Goal: Task Accomplishment & Management: Complete application form

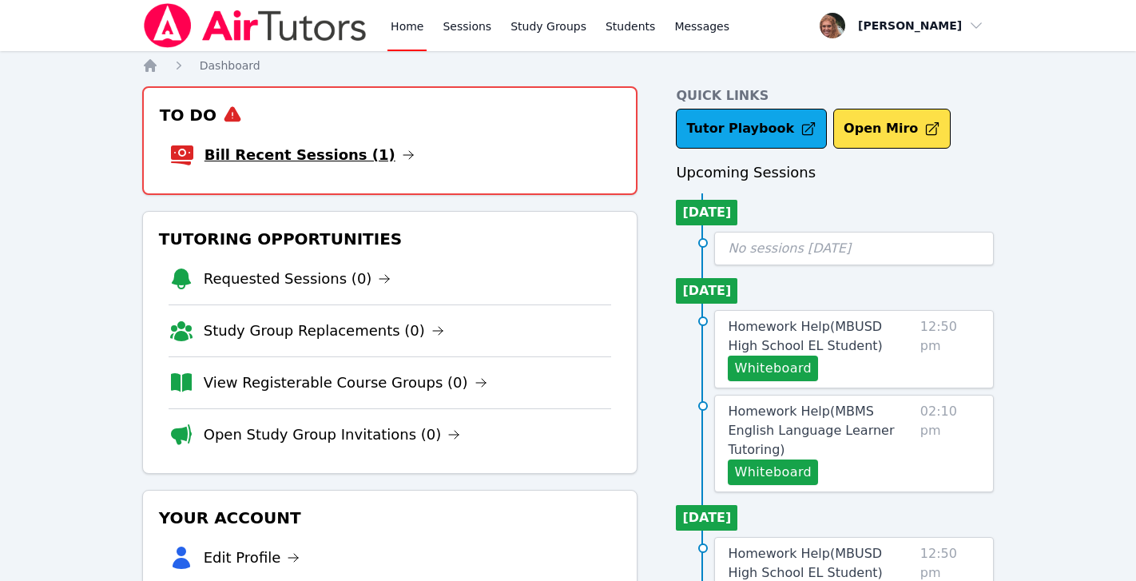
click at [338, 156] on link "Bill Recent Sessions (1)" at bounding box center [309, 155] width 210 height 22
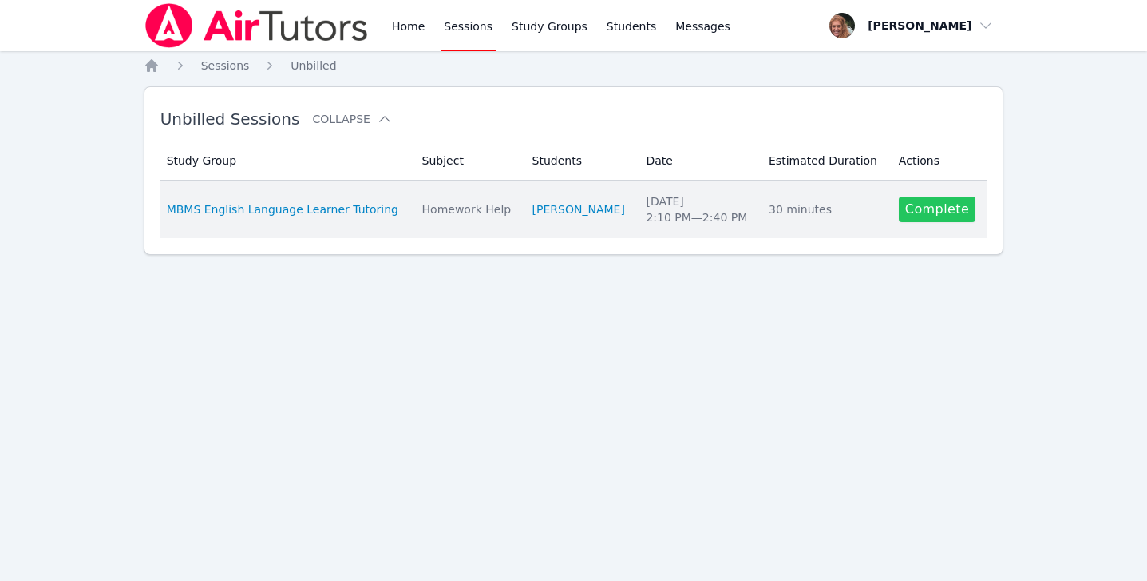
click at [933, 208] on link "Complete" at bounding box center [937, 209] width 77 height 26
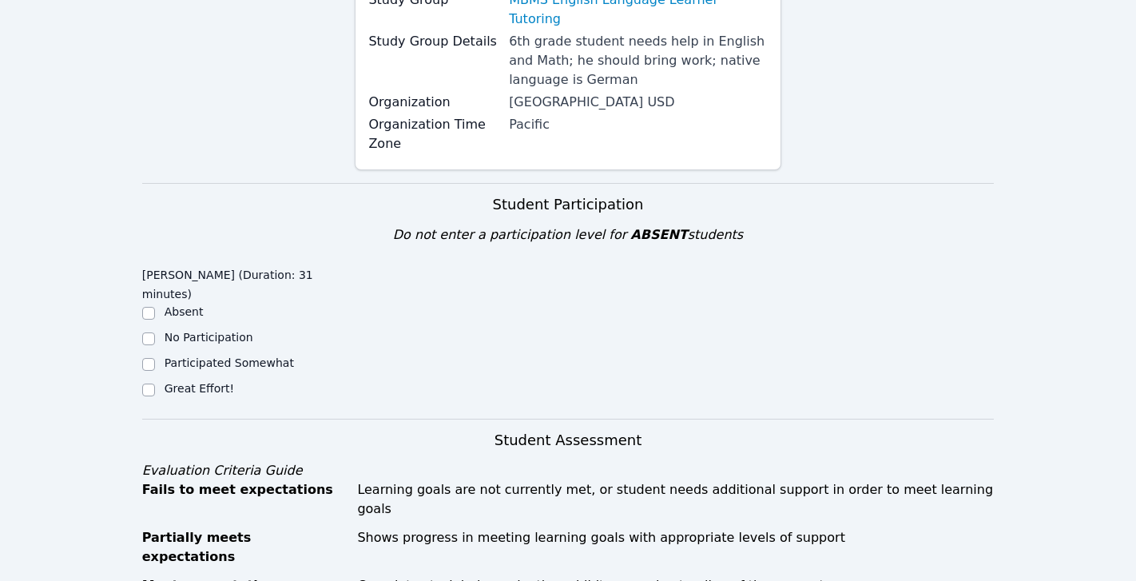
scroll to position [260, 0]
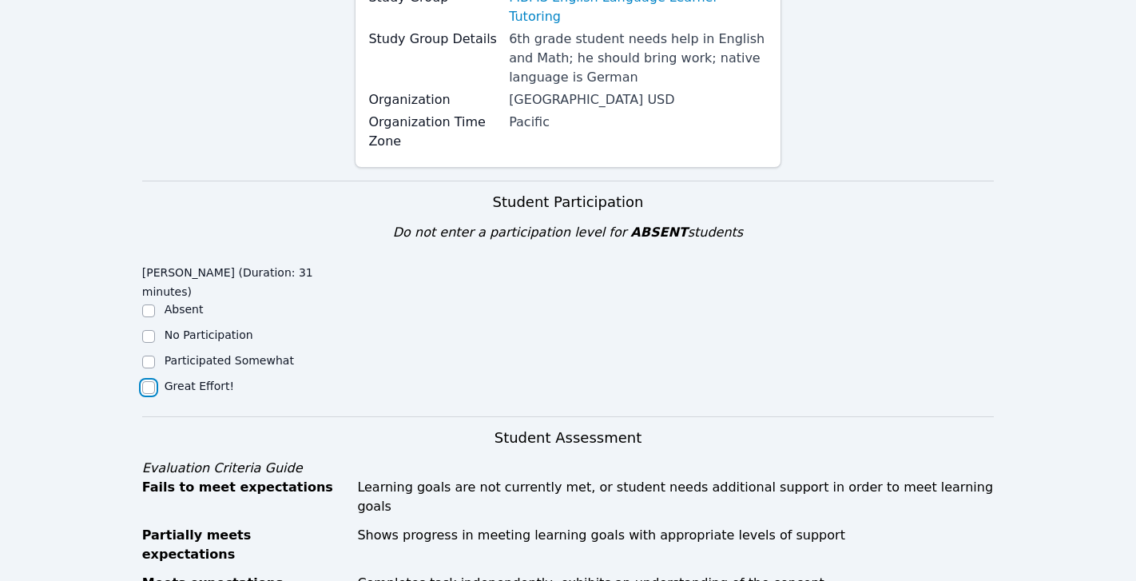
click at [149, 381] on input "Great Effort!" at bounding box center [148, 387] width 13 height 13
checkbox input "true"
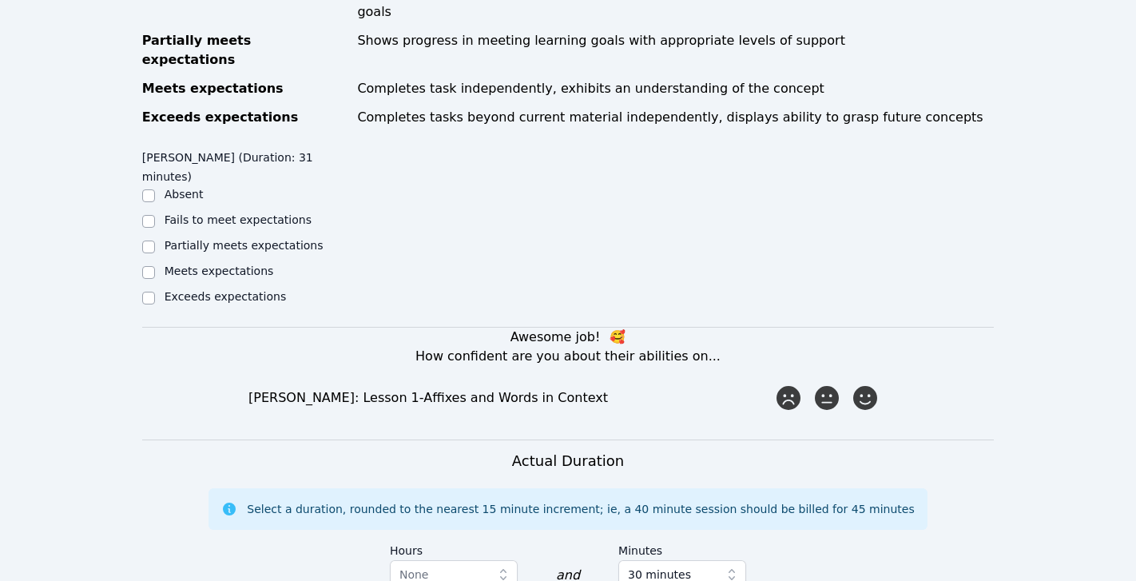
scroll to position [755, 0]
click at [867, 382] on icon at bounding box center [864, 396] width 29 height 29
click at [0, 0] on input "radio" at bounding box center [0, 0] width 0 height 0
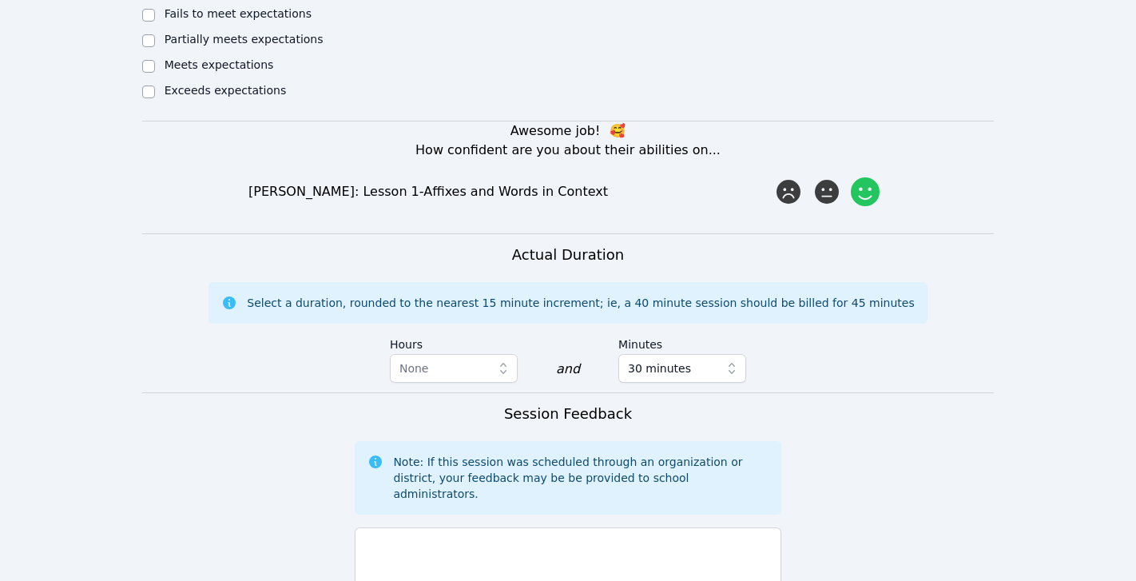
scroll to position [1029, 0]
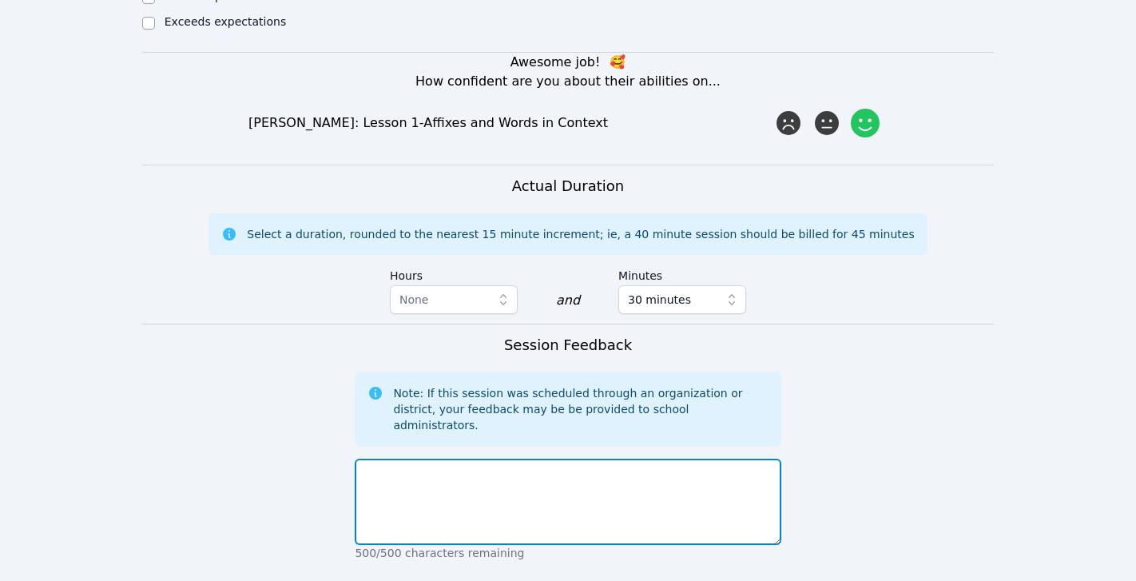
click at [680, 458] on textarea at bounding box center [568, 501] width 426 height 86
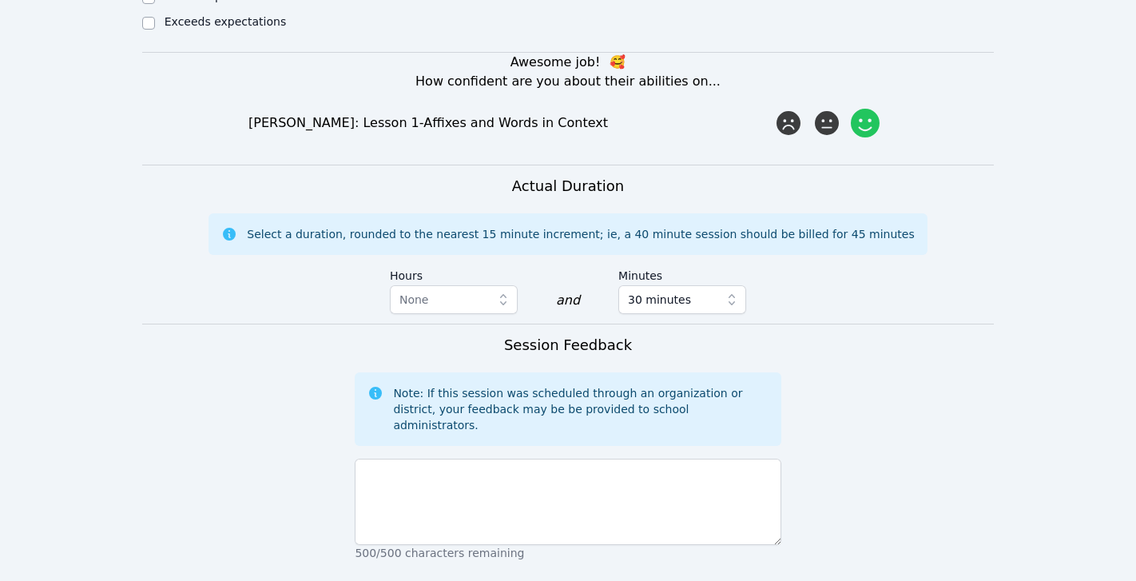
type textarea "Affixes and root words"
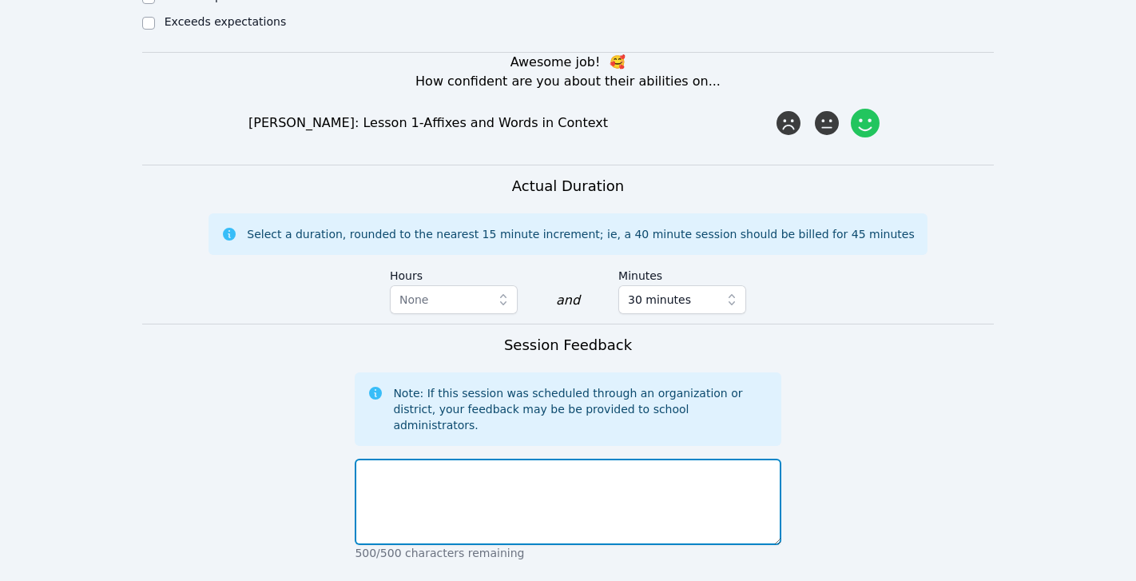
click at [632, 458] on textarea at bounding box center [568, 501] width 426 height 86
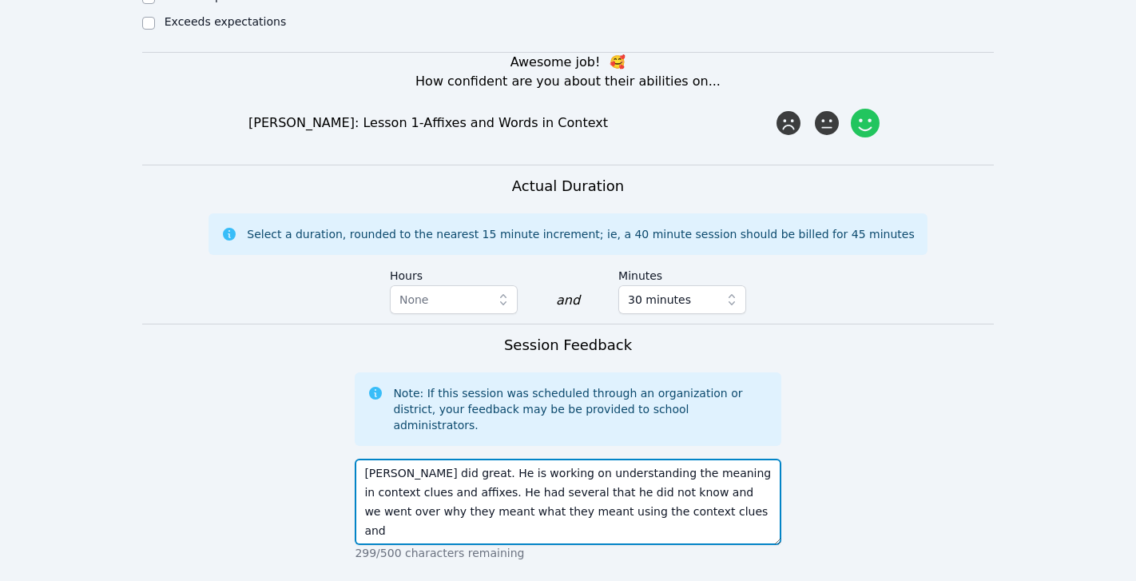
type textarea "[PERSON_NAME] did great. He is working on understanding the meaning in context …"
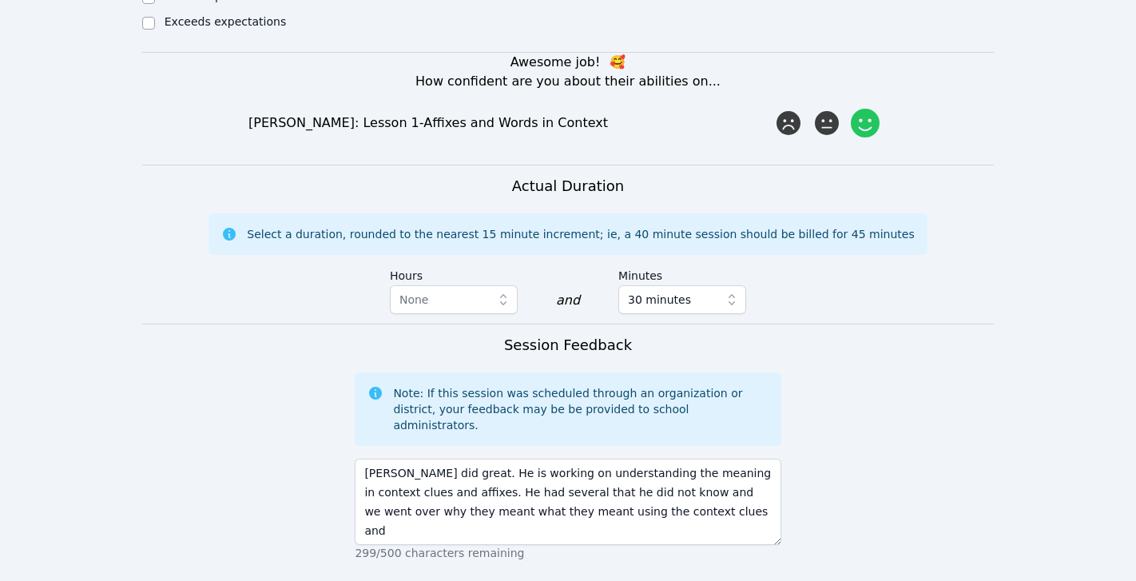
type textarea "Affixes and root words Context clues"
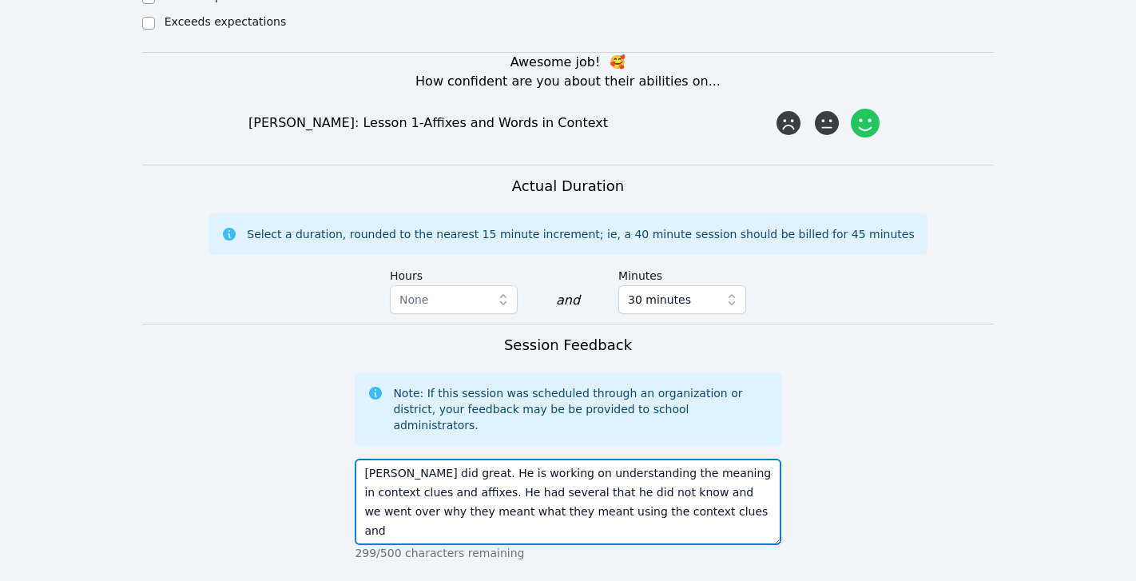
click at [664, 458] on textarea "[PERSON_NAME] did great. He is working on understanding the meaning in context …" at bounding box center [568, 501] width 426 height 86
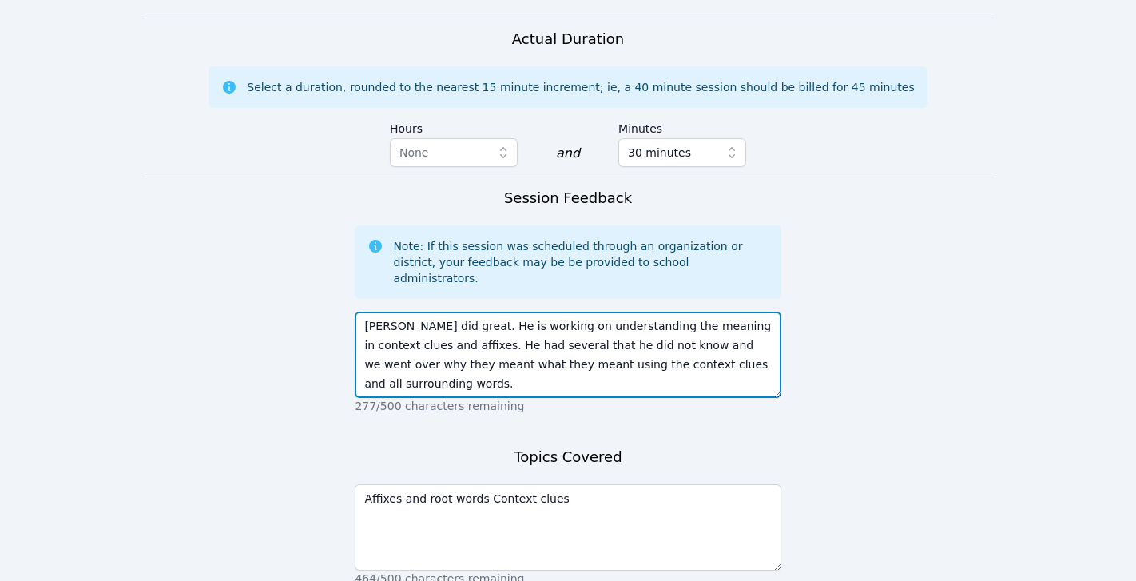
scroll to position [1201, 0]
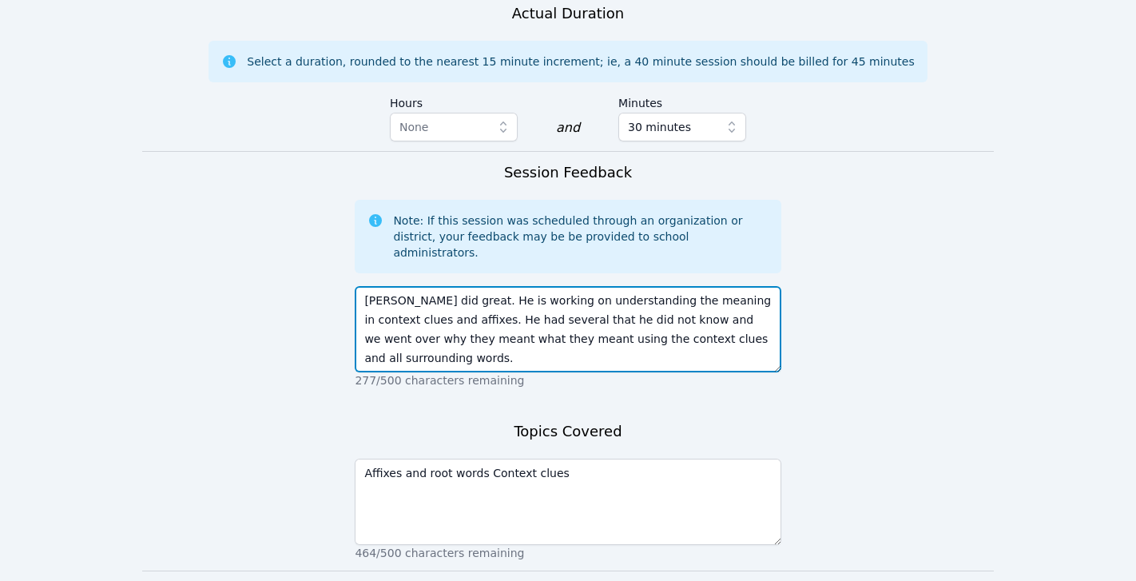
type textarea "[PERSON_NAME] did great. He is working on understanding the meaning in context …"
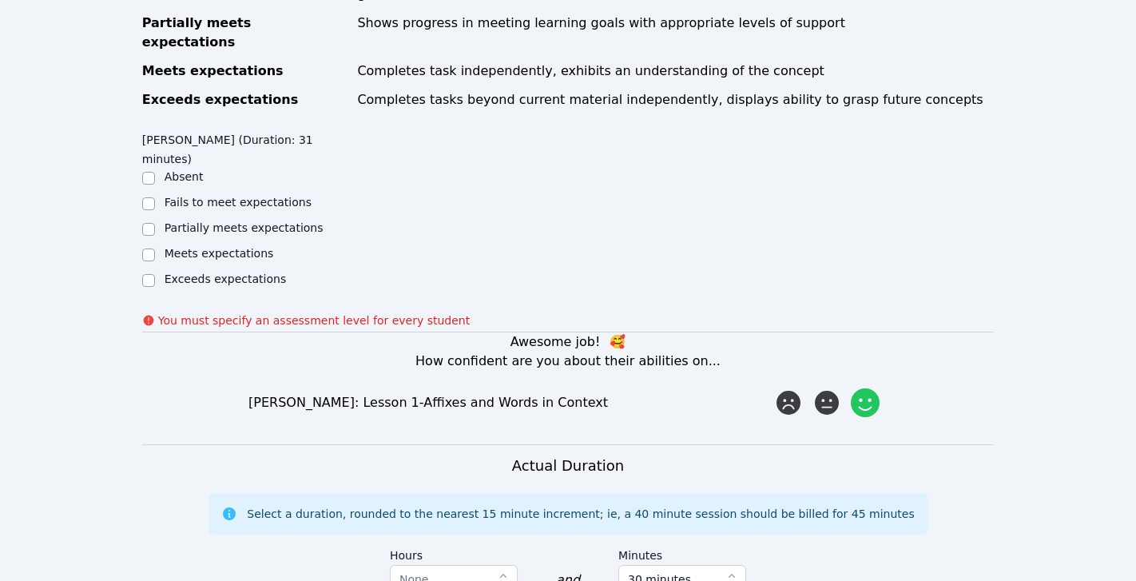
scroll to position [713, 0]
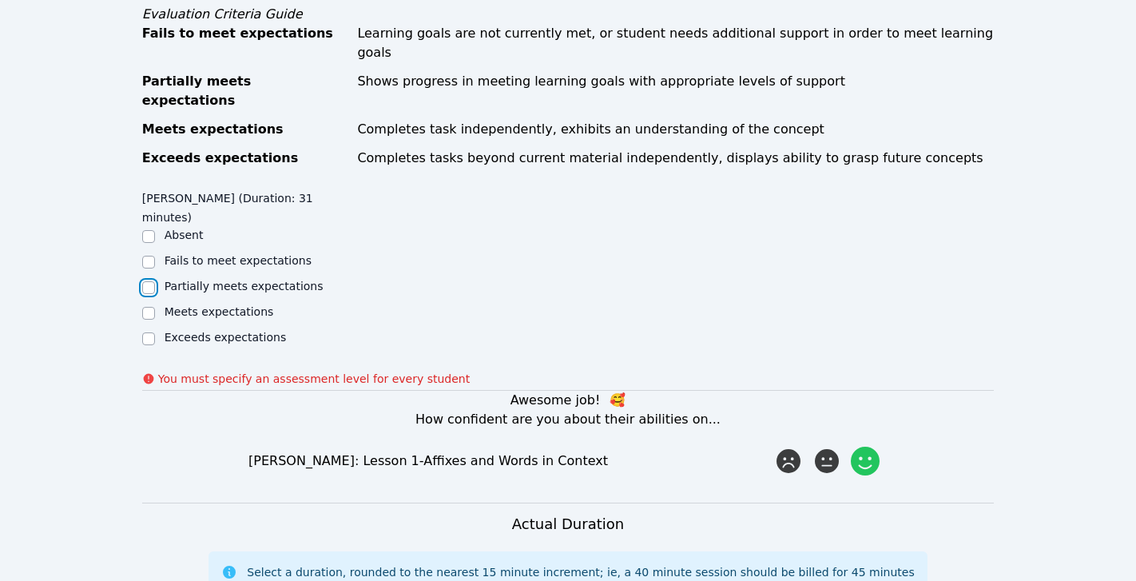
click at [149, 281] on input "Partially meets expectations" at bounding box center [148, 287] width 13 height 13
checkbox input "true"
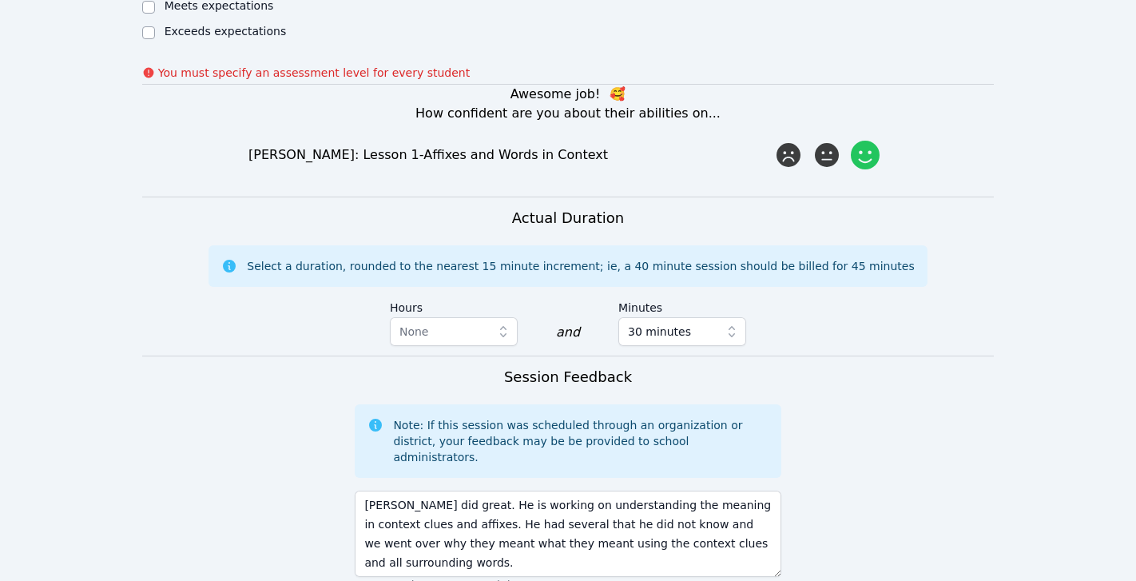
scroll to position [1223, 0]
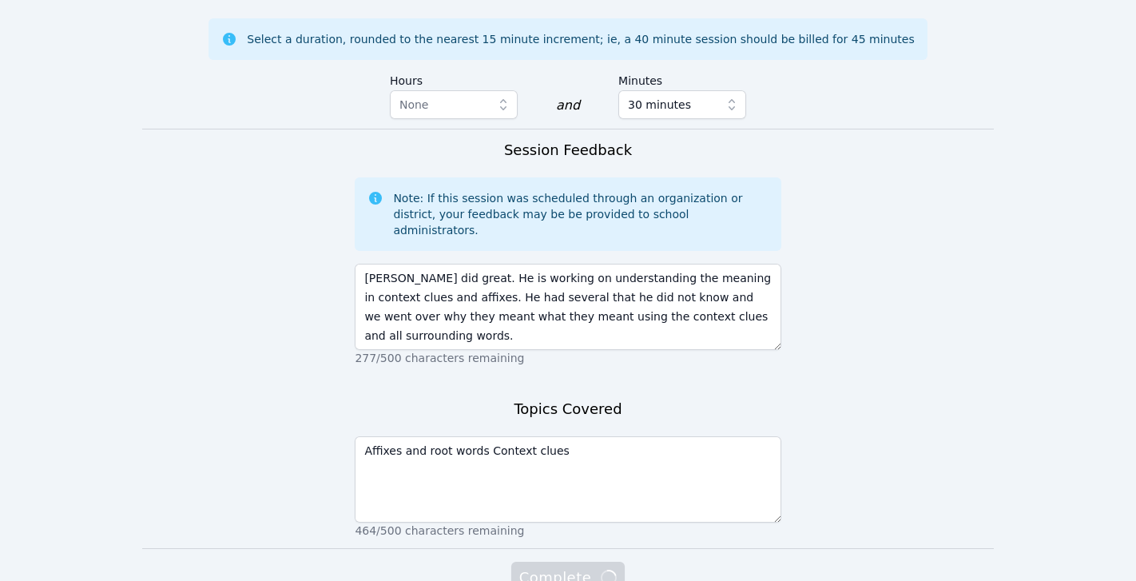
scroll to position [1201, 0]
